Goal: Task Accomplishment & Management: Complete application form

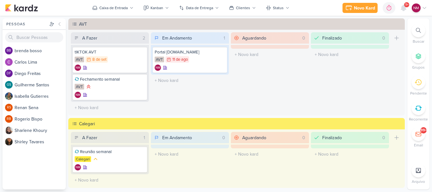
scroll to position [486, 0]
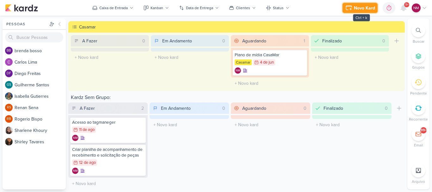
click at [369, 9] on div "Novo Kard" at bounding box center [364, 8] width 21 height 7
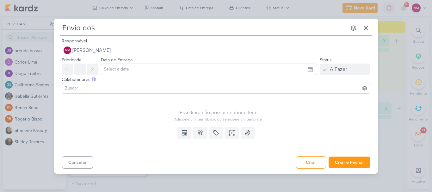
type input "Envio dos"
type input "Envio dos valore"
type input "Envio dos valoreS"
type input "Envio dos valores"
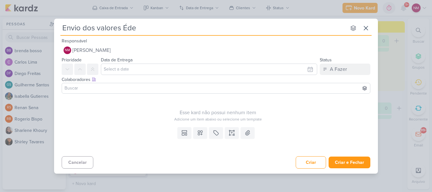
type input "Envio dos valores Éden"
click at [303, 70] on input "text" at bounding box center [209, 69] width 216 height 11
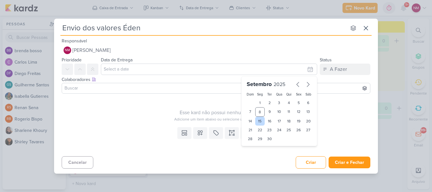
click at [261, 124] on div "15" at bounding box center [260, 121] width 10 height 9
type input "15 de setembro de 2025 às 23:59"
click at [153, 111] on div "Esse kard não possui nenhum item" at bounding box center [218, 113] width 312 height 8
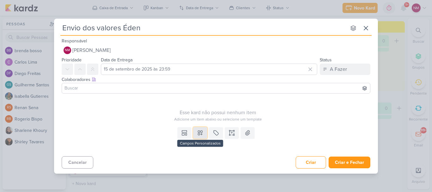
click at [203, 136] on button at bounding box center [200, 132] width 14 height 11
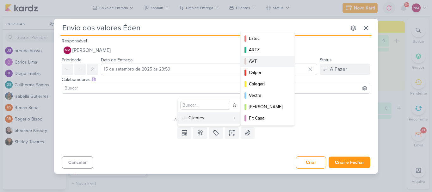
click at [267, 62] on div "AVT" at bounding box center [268, 61] width 38 height 7
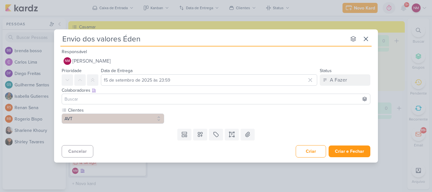
click at [360, 161] on div "Envio dos valores Éden nenhum grupo disponível esc Responsável NM [PERSON_NAME]…" at bounding box center [216, 95] width 324 height 133
click at [358, 151] on button "Criar e Fechar" at bounding box center [350, 151] width 42 height 12
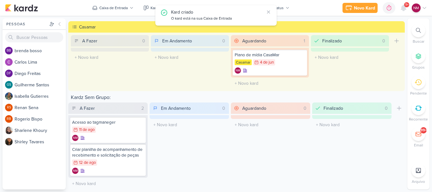
click at [365, 13] on div "Novo Kard Ctrl + k 0h0m Sessão desligada... Hoje 0h0m Semana 0h0m Mês 0h0m Nenh…" at bounding box center [384, 7] width 84 height 11
click at [368, 10] on div "Novo Kard" at bounding box center [364, 8] width 21 height 7
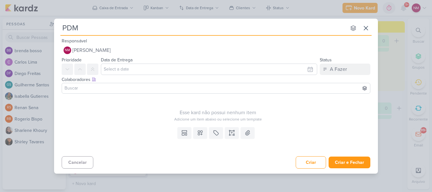
type input "PDM"
type input "PDM Remanes"
type input "PDM Remanescentes"
click at [211, 70] on input "text" at bounding box center [209, 69] width 216 height 11
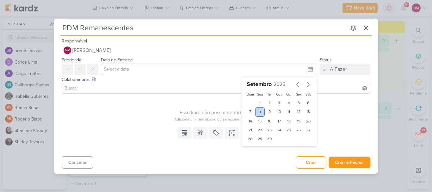
click at [260, 113] on div "8" at bounding box center [260, 111] width 10 height 9
type input "8 de setembro de 2025 às 23:59"
click at [102, 108] on div "Esse kard não possui nenhum item Adicione um item abaixo ou selecione um templa…" at bounding box center [218, 109] width 312 height 26
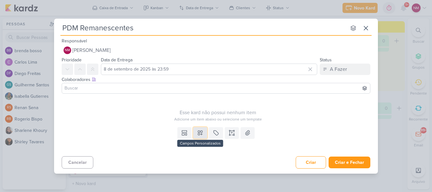
click at [202, 134] on icon at bounding box center [200, 133] width 4 height 4
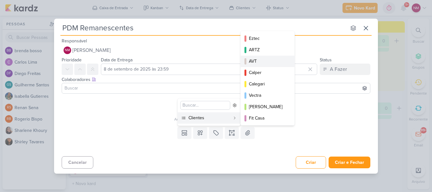
click at [265, 59] on div "AVT" at bounding box center [268, 61] width 38 height 7
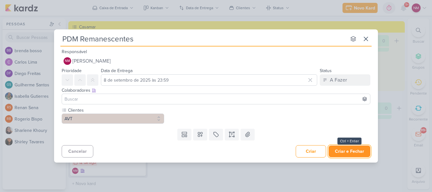
click at [355, 146] on button "Criar e Fechar" at bounding box center [350, 151] width 42 height 12
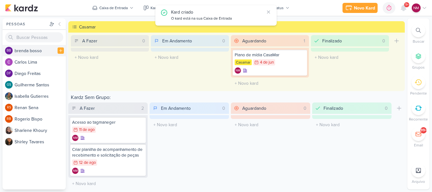
scroll to position [540, 0]
